Goal: Task Accomplishment & Management: Manage account settings

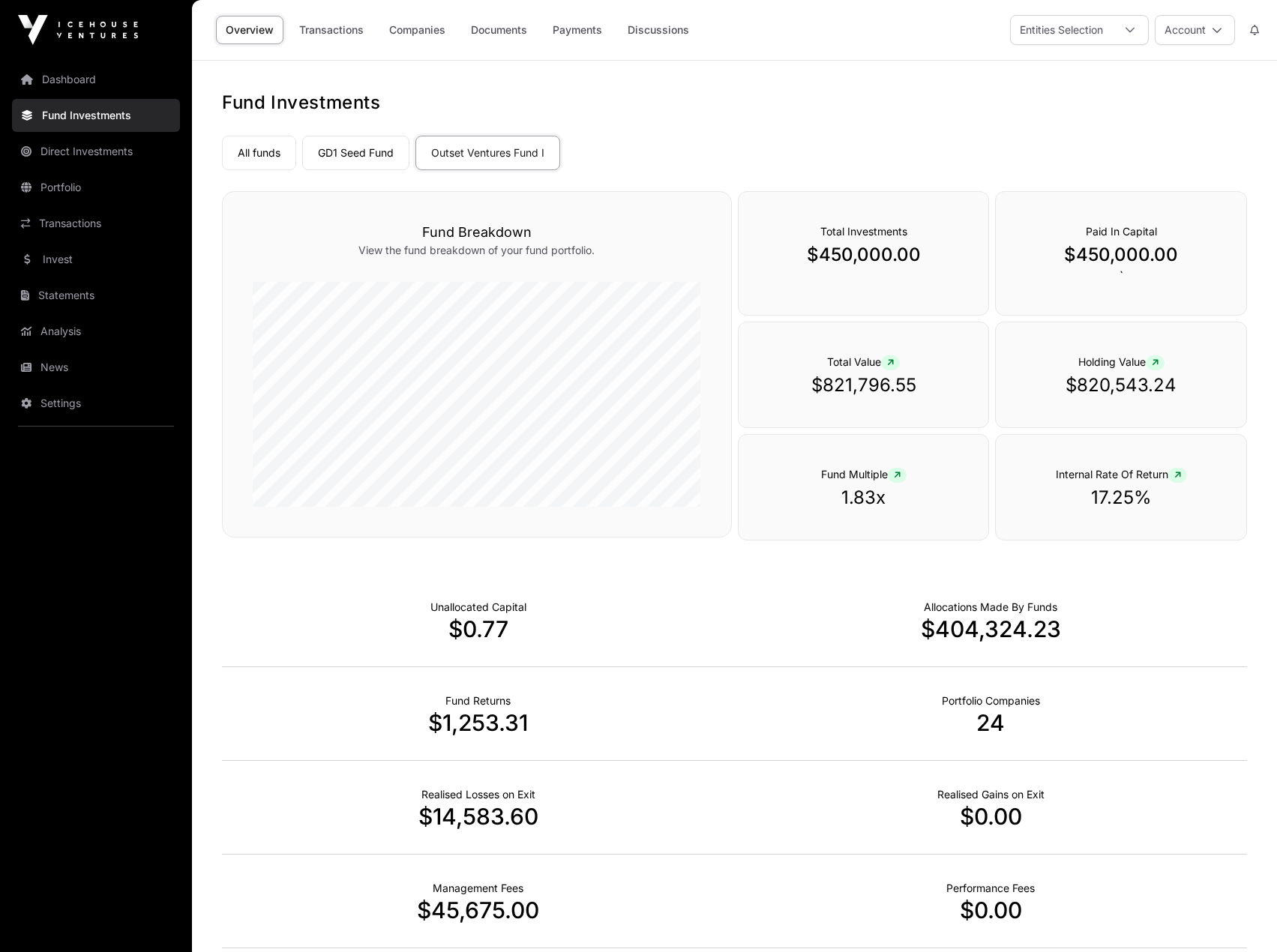
click at [1124, 37] on div at bounding box center [1130, 30] width 36 height 29
click at [1192, 30] on button "Account" at bounding box center [1194, 30] width 80 height 30
click at [1188, 162] on link "Settings" at bounding box center [1139, 175] width 185 height 27
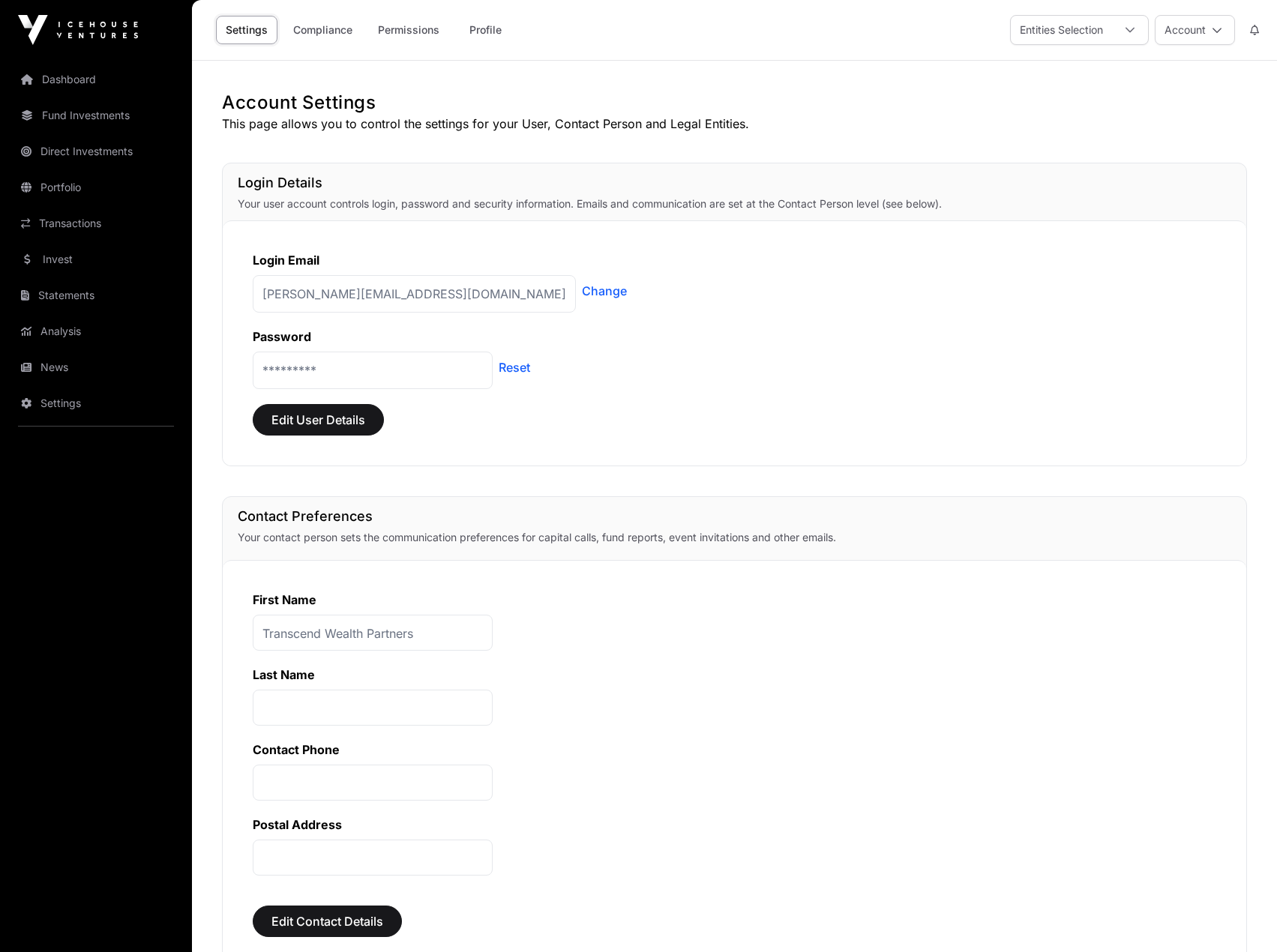
click at [468, 33] on link "Profile" at bounding box center [484, 30] width 60 height 29
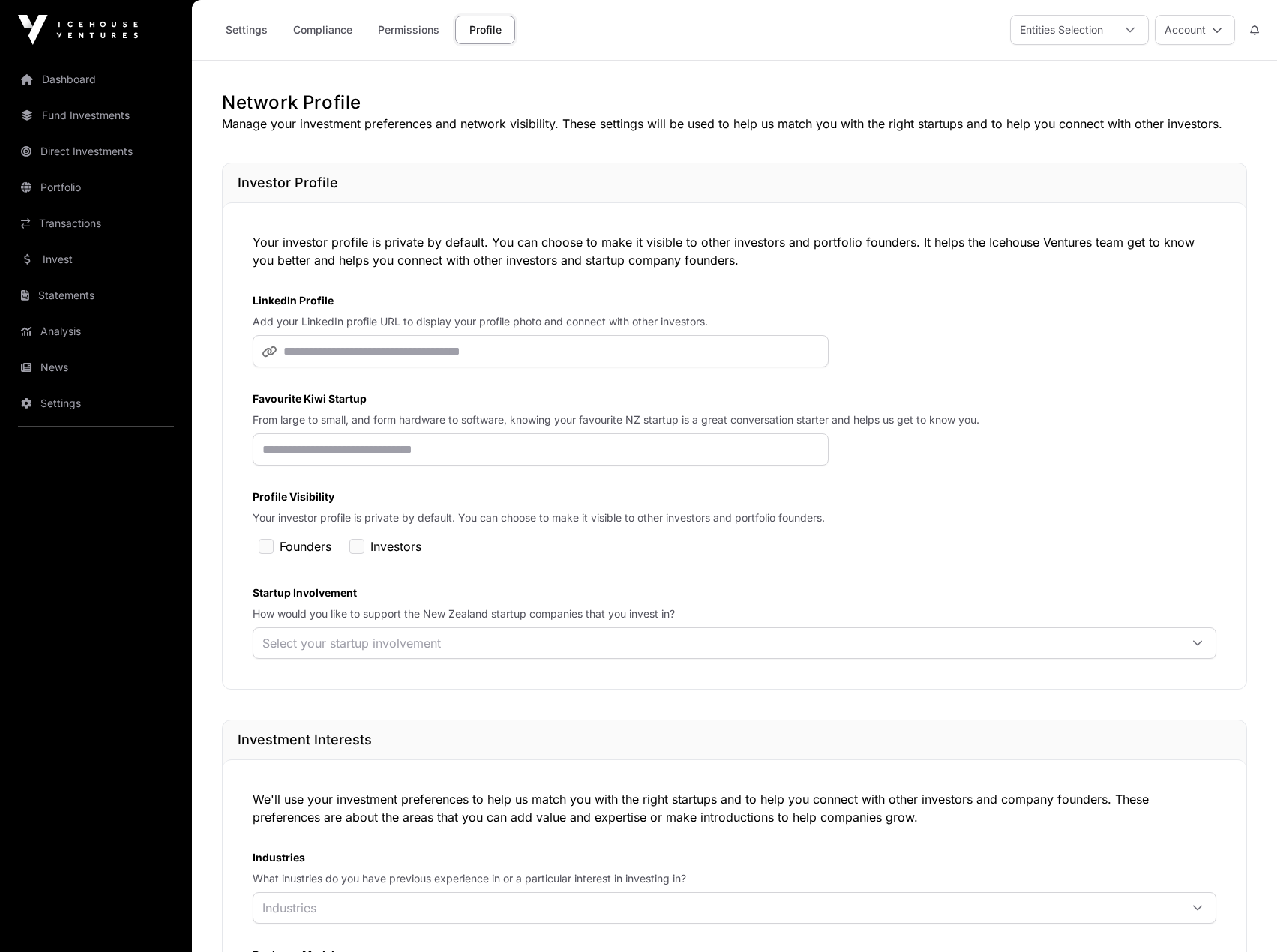
click at [405, 32] on link "Permissions" at bounding box center [409, 30] width 81 height 29
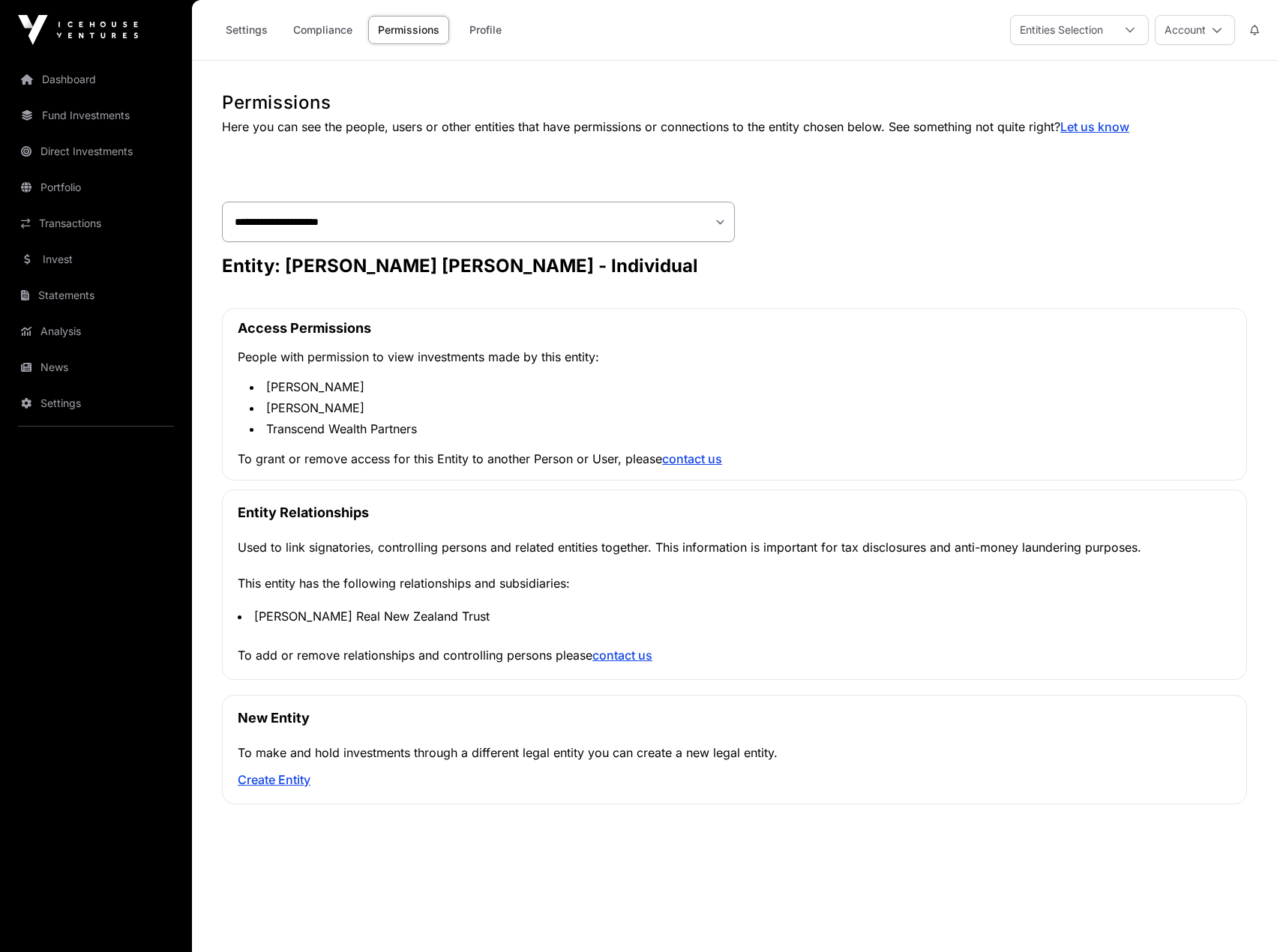
click at [301, 35] on link "Compliance" at bounding box center [323, 30] width 79 height 29
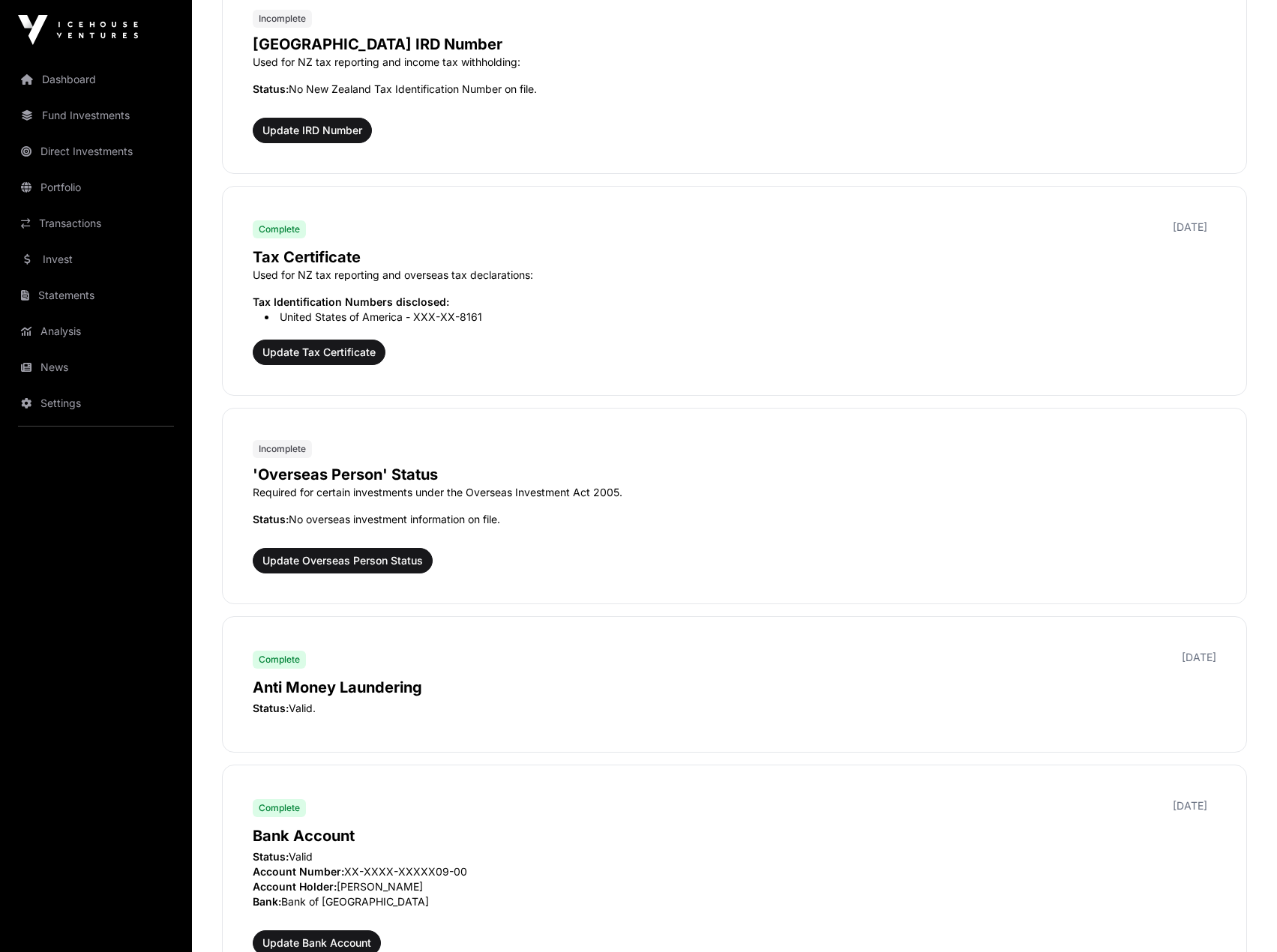
scroll to position [1650, 0]
